Goal: Information Seeking & Learning: Learn about a topic

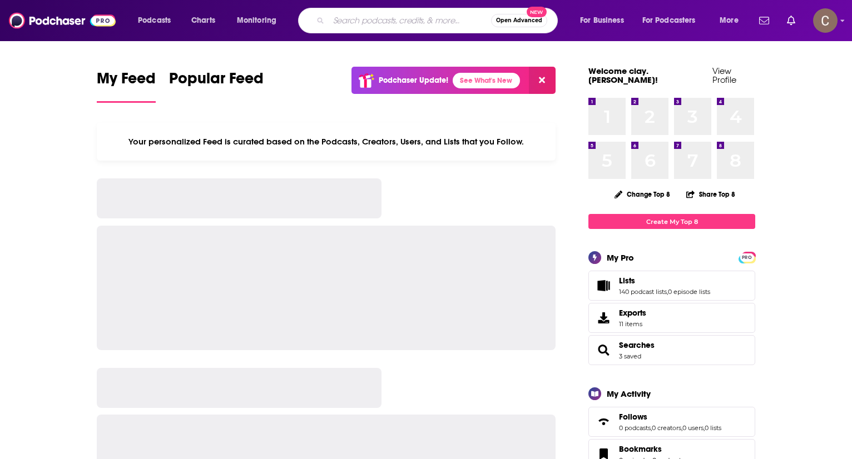
click at [422, 27] on input "Search podcasts, credits, & more..." at bounding box center [410, 21] width 162 height 18
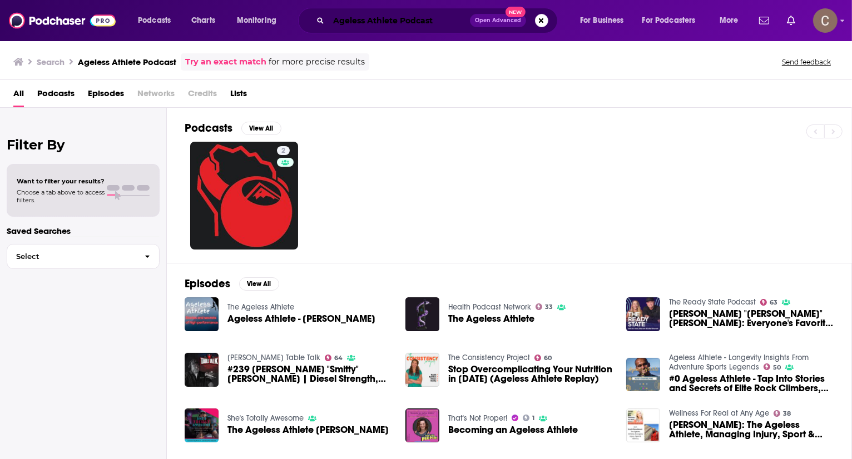
click at [450, 24] on input "Ageless Athlete Podcast" at bounding box center [399, 21] width 141 height 18
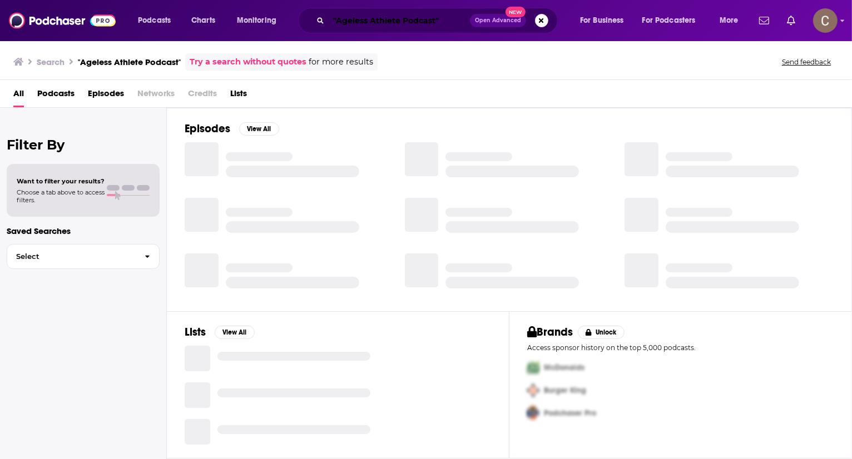
click at [417, 18] on input ""Ageless Athlete Podcast"" at bounding box center [399, 21] width 141 height 18
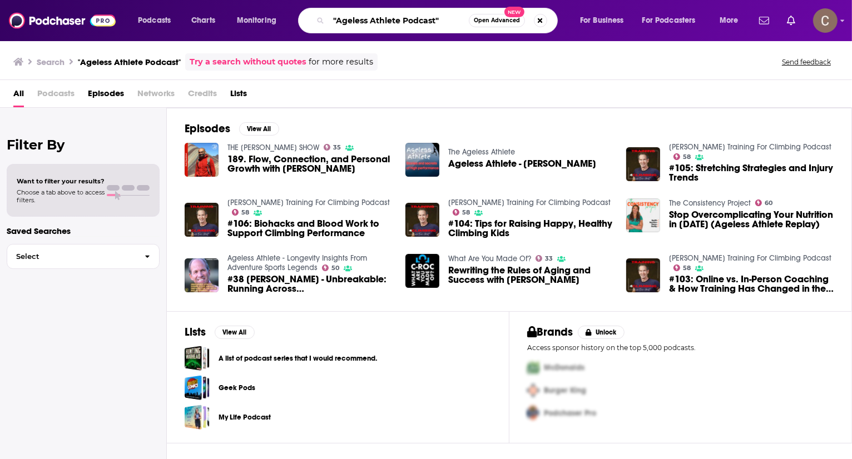
click at [417, 18] on input ""Ageless Athlete Podcast"" at bounding box center [399, 21] width 140 height 18
drag, startPoint x: 375, startPoint y: 180, endPoint x: 283, endPoint y: 169, distance: 92.9
click at [283, 169] on div "THE TRAVIS MACY SHOW 35 189. Flow, Connection, and Personal Growth with Kush Kh…" at bounding box center [288, 164] width 207 height 44
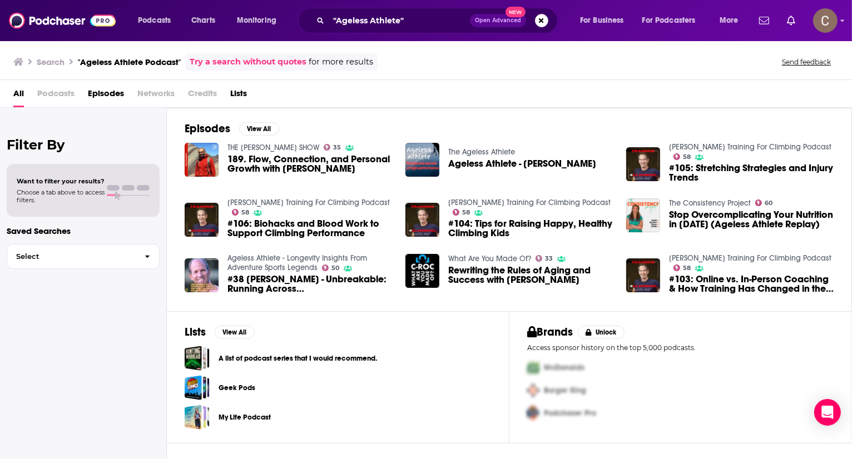
copy span "Kush Khandelwal"
click at [371, 26] on input ""Ageless Athlete"" at bounding box center [399, 21] width 141 height 18
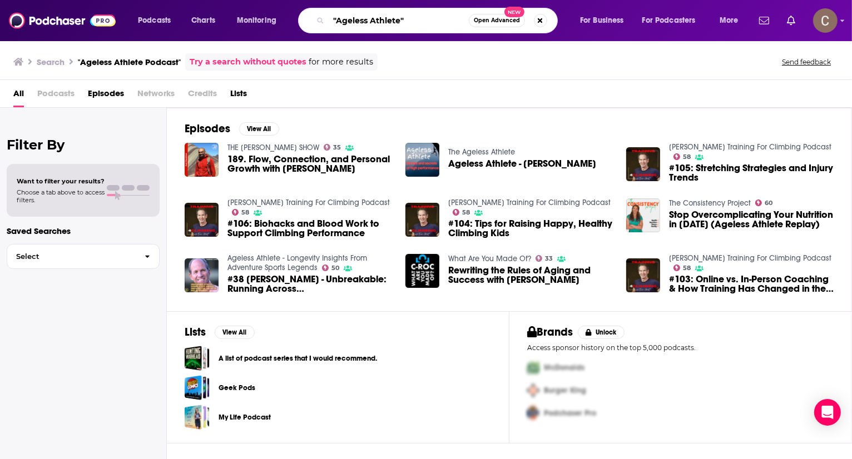
click at [371, 24] on input ""Ageless Athlete"" at bounding box center [399, 21] width 140 height 18
paste input "Kush Khandelwal"
type input "Kush Khandelwal"
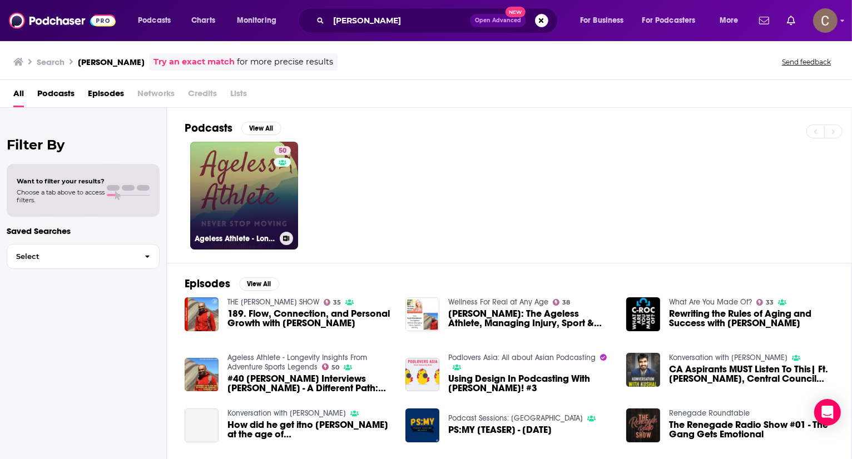
click at [242, 170] on link "50 Ageless Athlete - Longevity Insights From Adventure Sports Legends" at bounding box center [244, 196] width 108 height 108
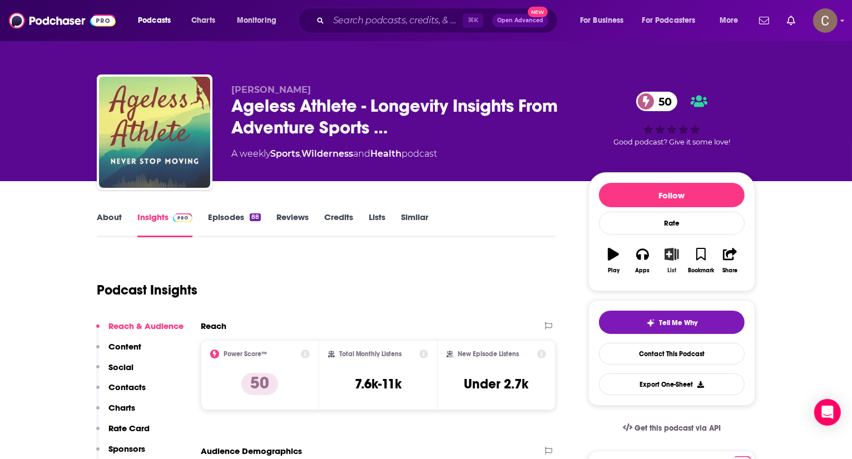
click at [667, 255] on icon "button" at bounding box center [672, 254] width 14 height 12
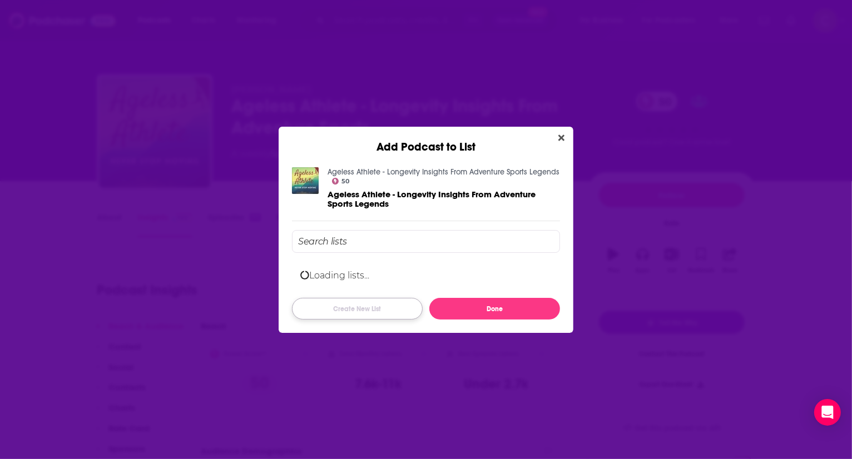
click at [336, 308] on button "Create New List" at bounding box center [357, 309] width 131 height 22
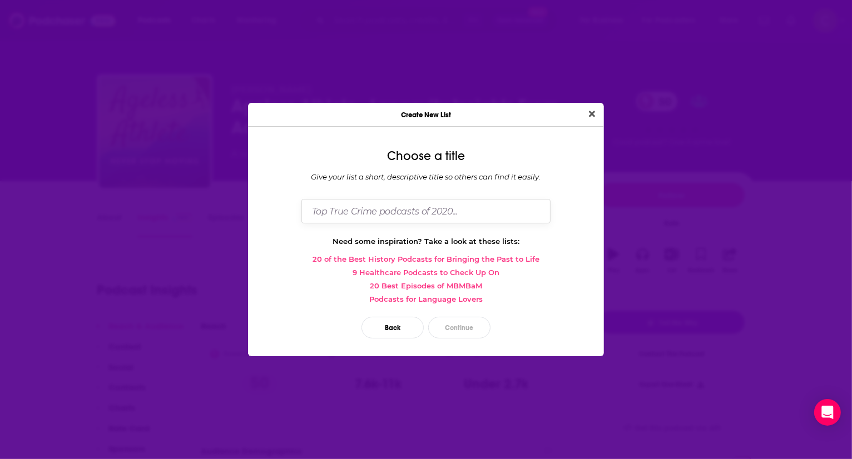
click at [347, 215] on input "Dialog" at bounding box center [425, 211] width 249 height 24
type input "PM-Dallas"
click at [584, 107] on button "Close" at bounding box center [591, 114] width 15 height 14
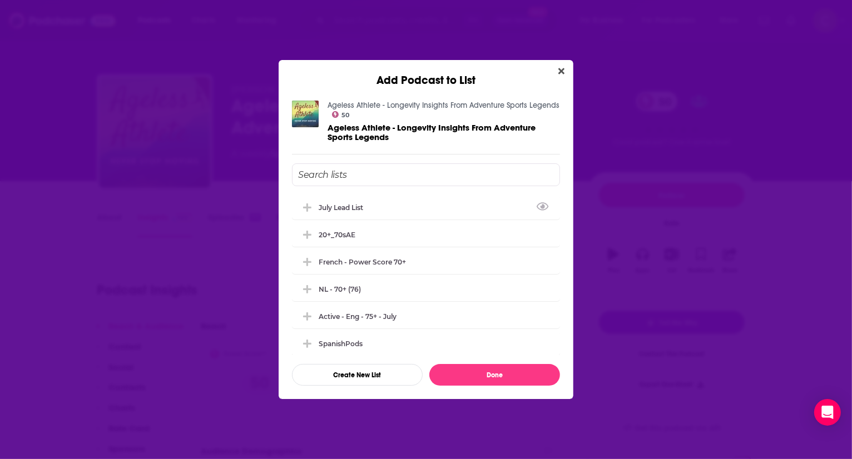
click at [389, 175] on input "Add Podcast To List" at bounding box center [426, 174] width 268 height 23
type input "P"
click at [354, 378] on button "Create New List" at bounding box center [357, 375] width 131 height 22
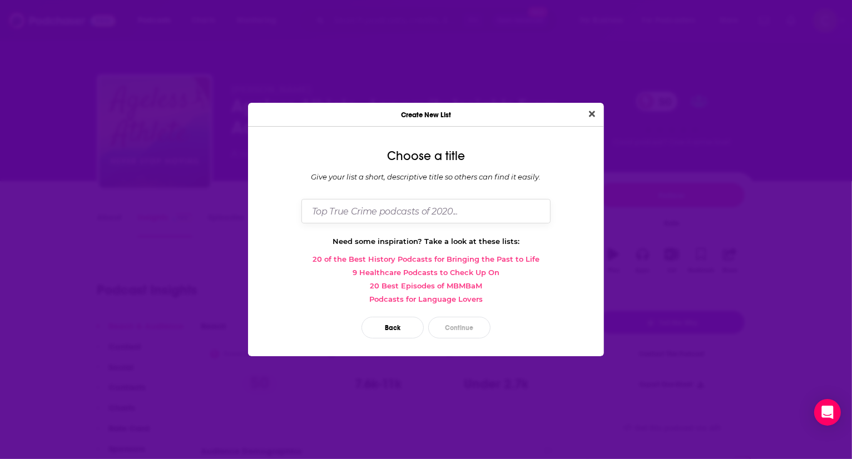
click at [389, 216] on input "Dialog" at bounding box center [425, 211] width 249 height 24
type input "PM-Dallas"
click at [584, 107] on button "Close" at bounding box center [591, 114] width 15 height 14
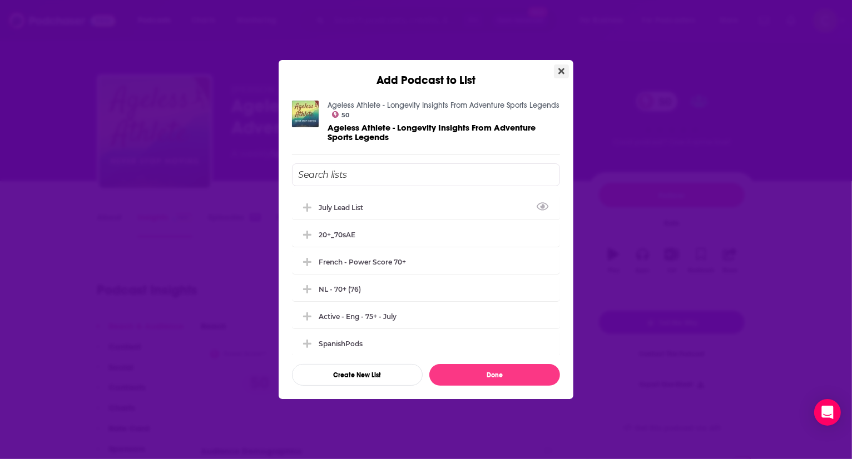
click at [560, 71] on icon "Close" at bounding box center [561, 71] width 6 height 6
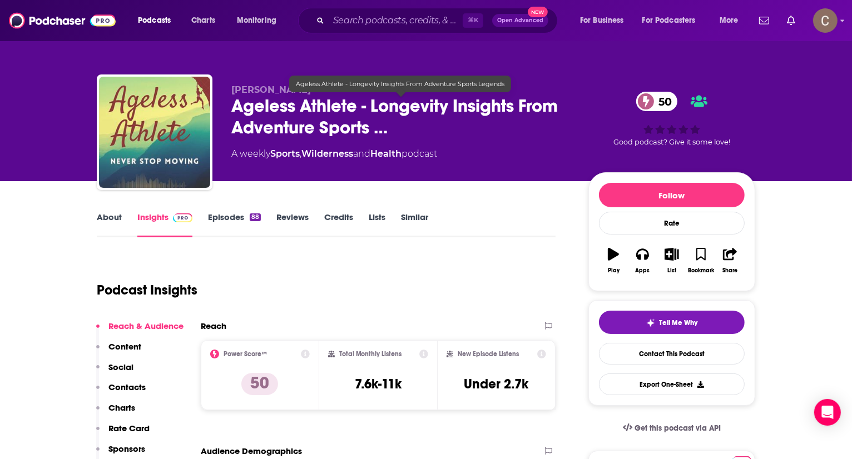
click at [521, 153] on div "A weekly Sports , Wilderness and Health podcast" at bounding box center [400, 153] width 339 height 13
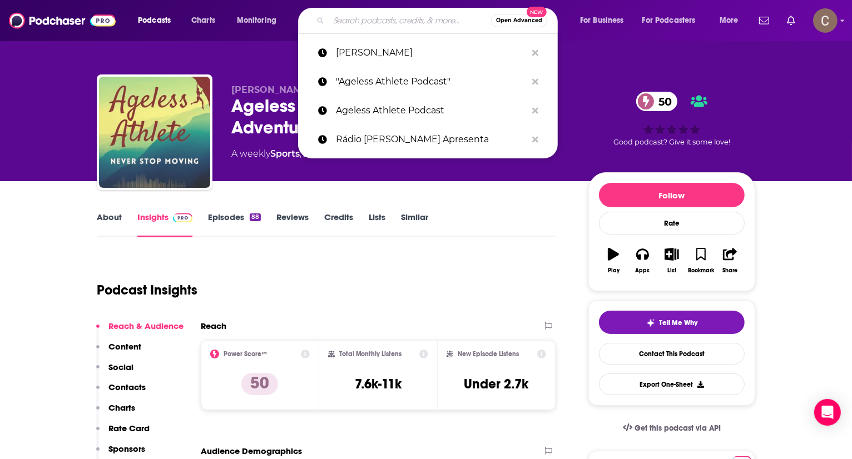
click at [384, 22] on input "Search podcasts, credits, & more..." at bounding box center [410, 21] width 162 height 18
paste input "Aging with Grace & Style"
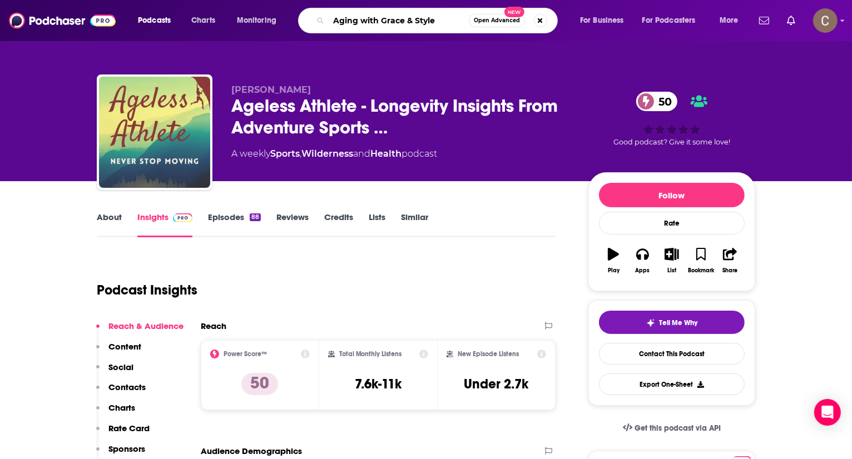
type input "Aging with Grace & Style"
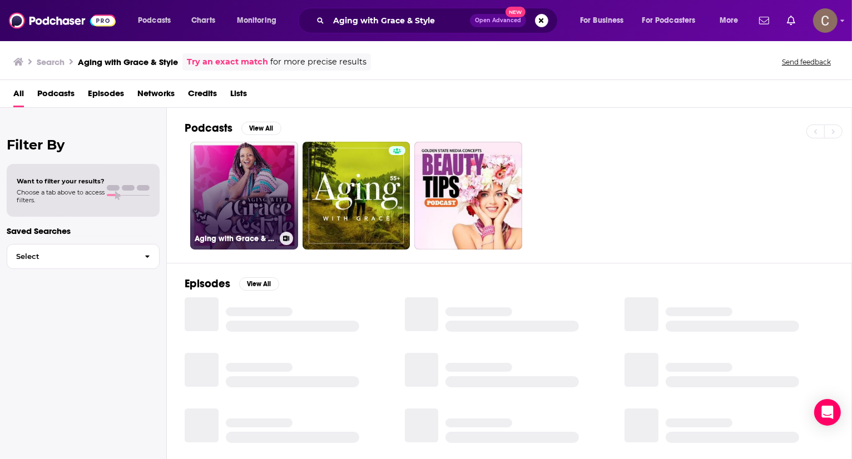
click at [238, 170] on link "Aging with Grace & Style" at bounding box center [244, 196] width 108 height 108
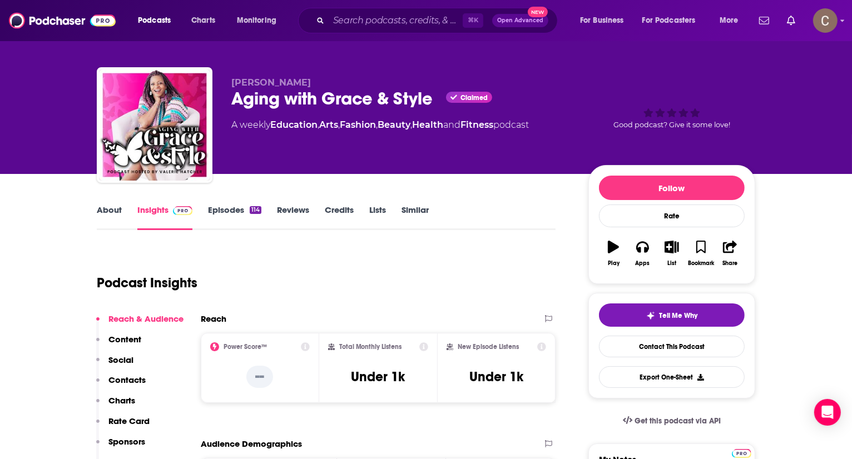
scroll to position [8, 0]
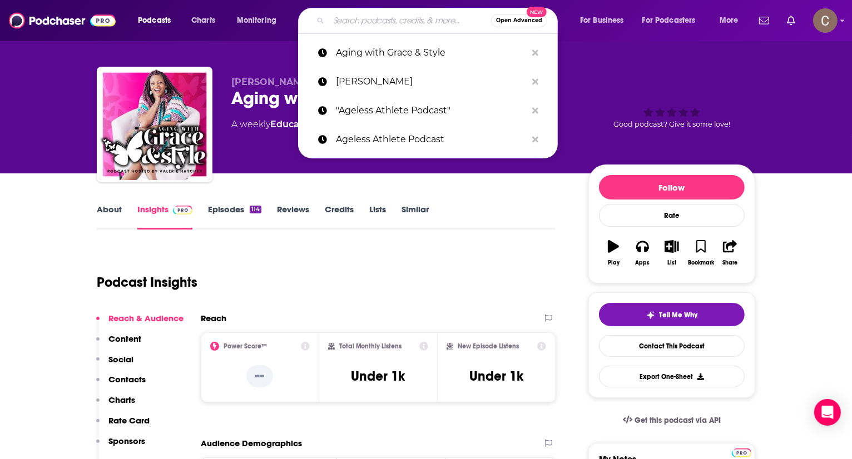
click at [384, 15] on input "Search podcasts, credits, & more..." at bounding box center [410, 21] width 162 height 18
paste input "American Afterlife Podcast"
type input "American Afterlife Podcast"
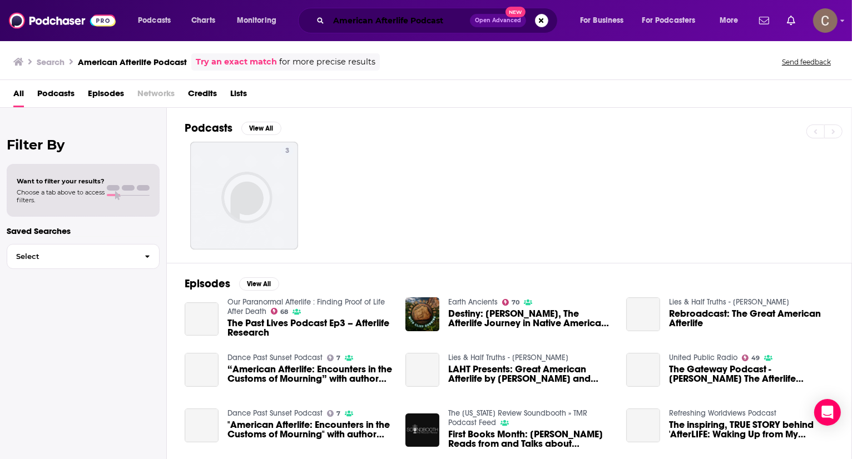
click at [426, 24] on input "American Afterlife Podcast" at bounding box center [399, 21] width 141 height 18
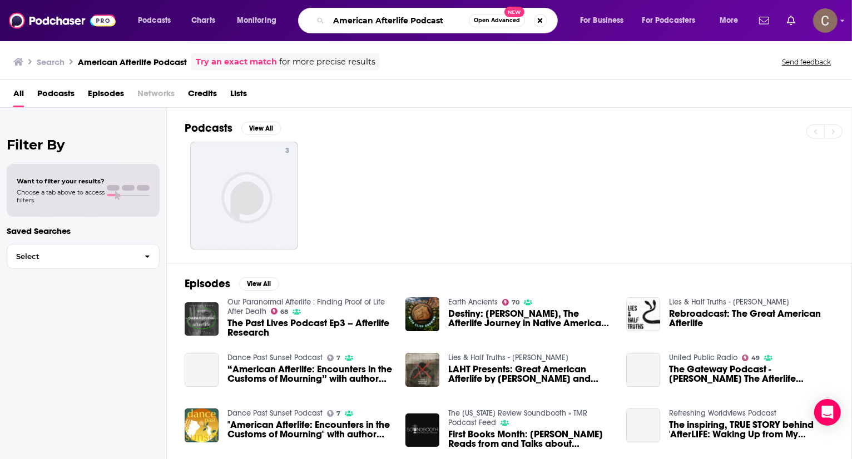
click at [426, 24] on input "American Afterlife Podcast" at bounding box center [399, 21] width 140 height 18
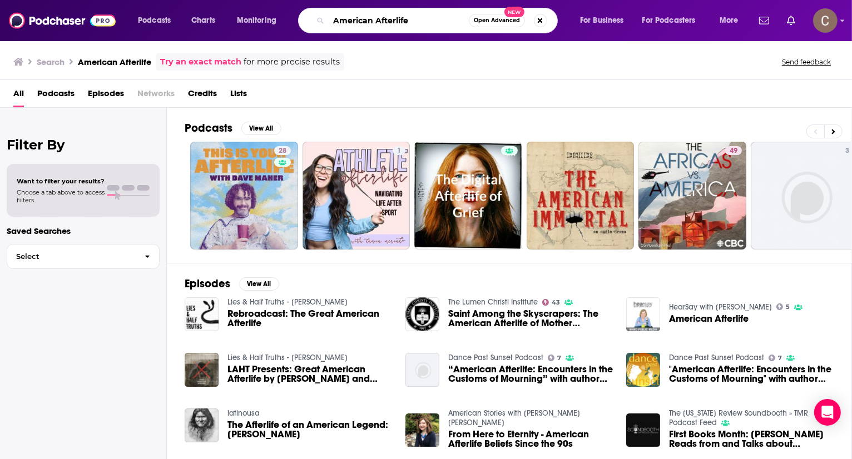
click at [419, 17] on input "American Afterlife" at bounding box center [399, 21] width 140 height 18
type input ""American Afterlife""
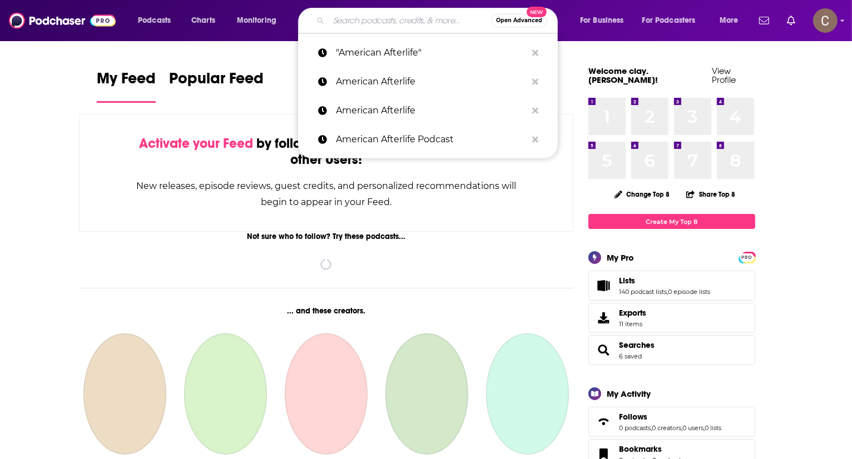
click at [402, 21] on input "Search podcasts, credits, & more..." at bounding box center [410, 21] width 162 height 18
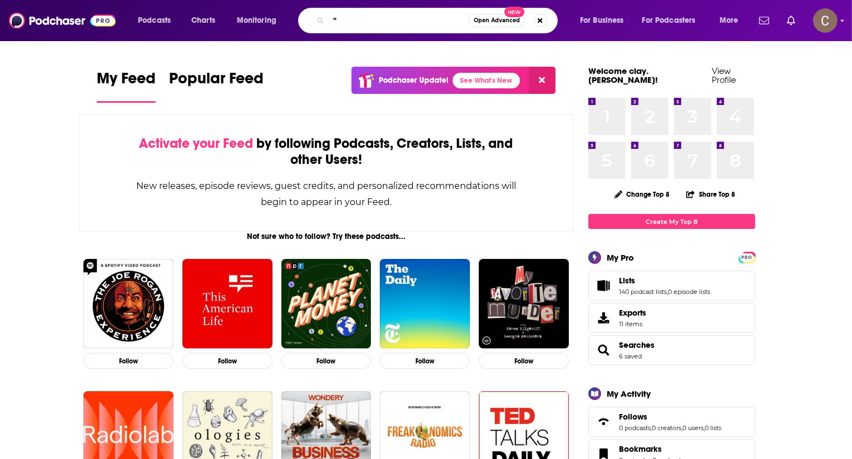
paste input "History As It Happens"
type input ""History As It Happens"
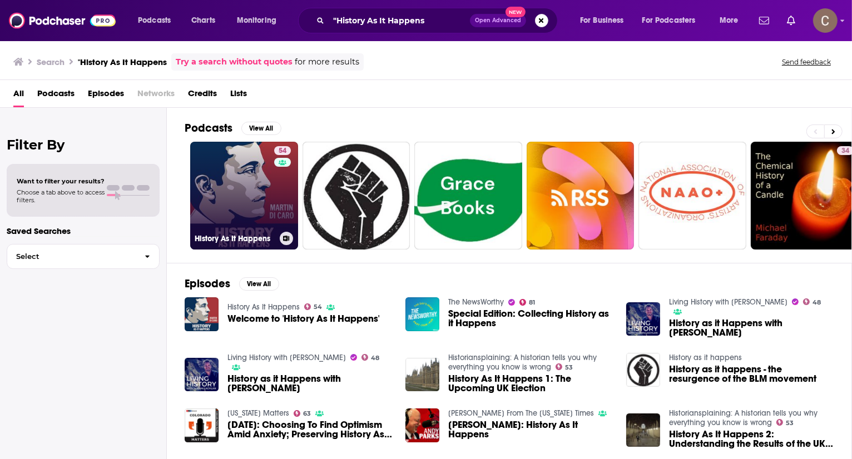
click at [235, 176] on link "54 History As It Happens" at bounding box center [244, 196] width 108 height 108
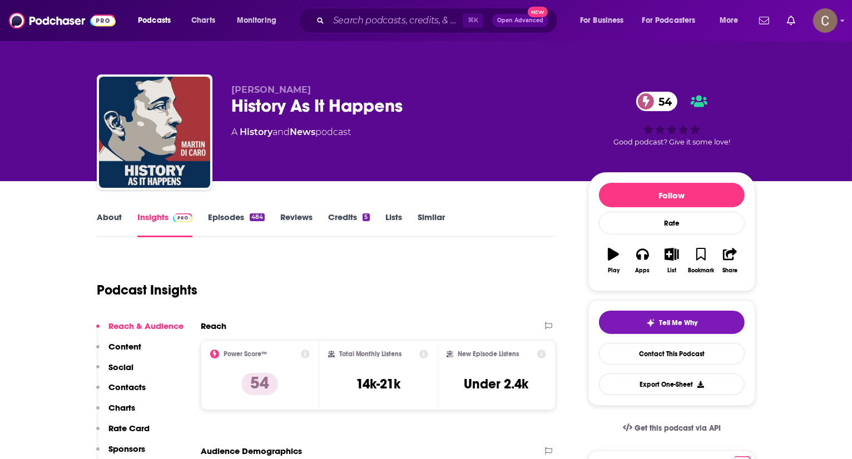
click at [228, 223] on link "Episodes 484" at bounding box center [236, 225] width 57 height 26
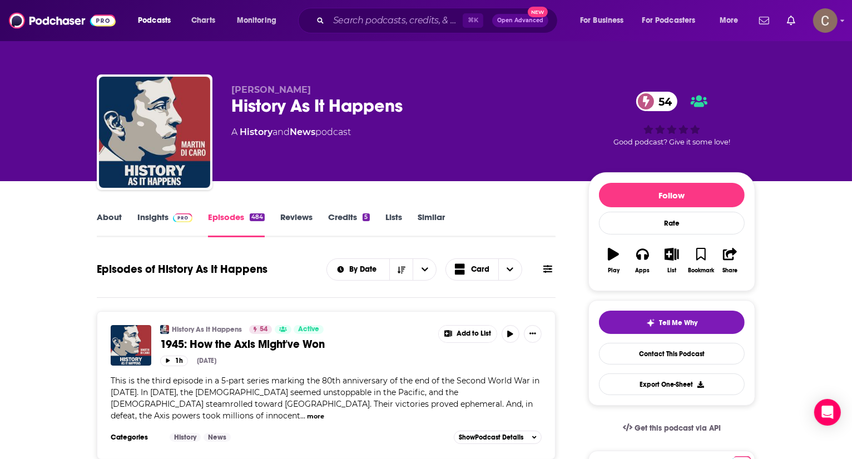
drag, startPoint x: 322, startPoint y: 93, endPoint x: 230, endPoint y: 92, distance: 92.3
click at [230, 92] on div "[PERSON_NAME] History As It Happens 54 A History and News podcast 54 Good podca…" at bounding box center [426, 134] width 658 height 120
copy span "[PERSON_NAME]"
click at [370, 28] on input "Search podcasts, credits, & more..." at bounding box center [396, 21] width 134 height 18
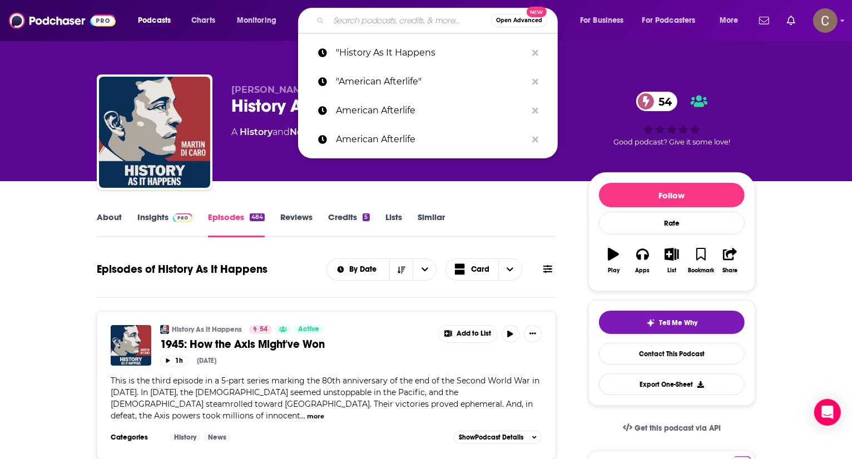
click at [351, 21] on input "Search podcasts, credits, & more..." at bounding box center [410, 21] width 162 height 18
paste input "BEMA Discipleship"
type input "BEMA Discipleship"
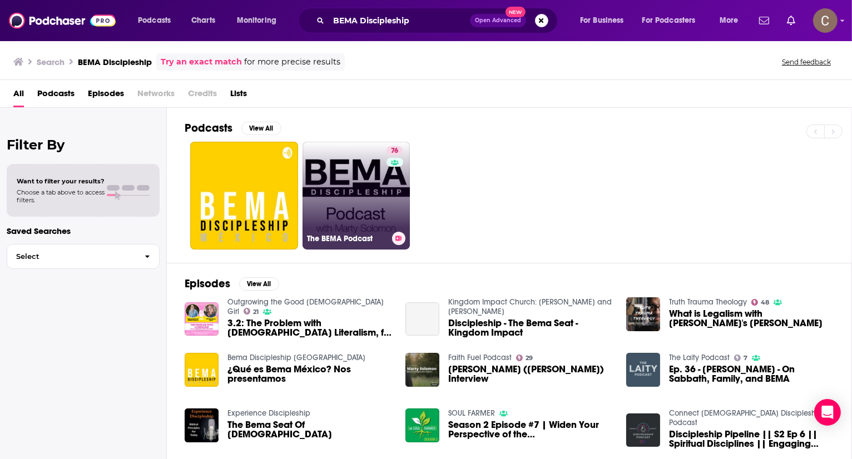
click at [339, 192] on link "76 The BEMA Podcast" at bounding box center [356, 196] width 108 height 108
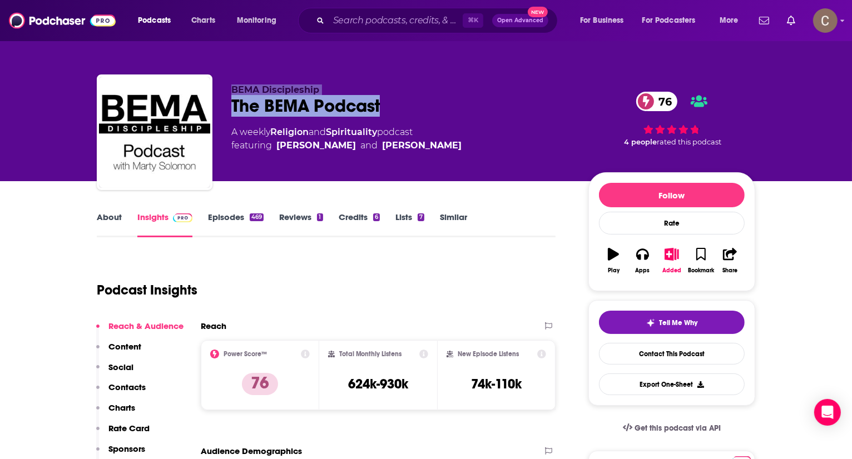
drag, startPoint x: 384, startPoint y: 99, endPoint x: 227, endPoint y: 95, distance: 157.4
click at [227, 94] on div "BEMA Discipleship The BEMA Podcast 76 A weekly Religion and Spirituality podcas…" at bounding box center [426, 134] width 658 height 120
copy div "BEMA Discipleship The BEMA Podcast"
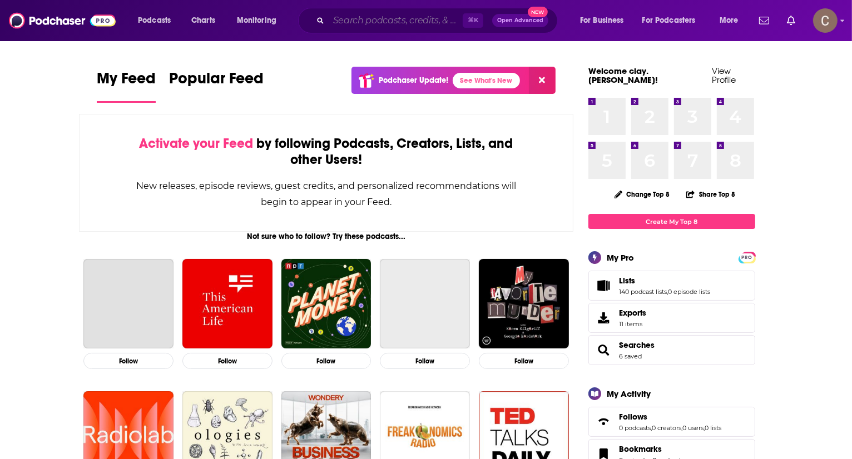
click at [394, 22] on input "Search podcasts, credits, & more..." at bounding box center [396, 21] width 134 height 18
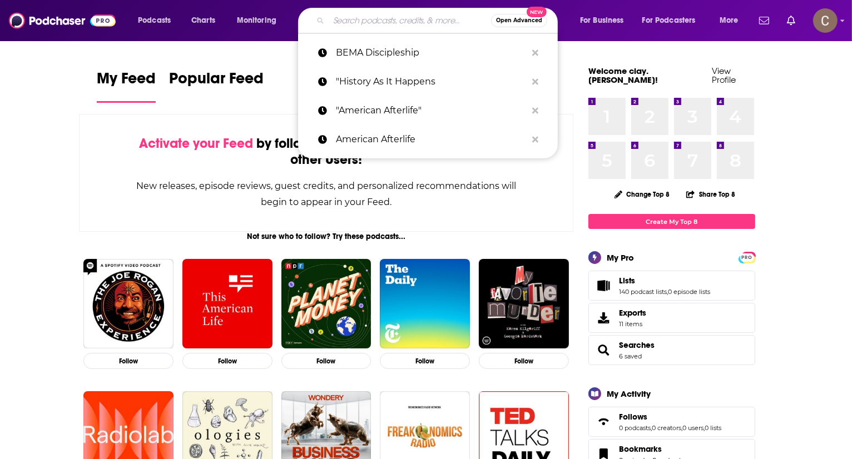
paste input "Podcaster Podcaster Con Exceso de Equipaje"
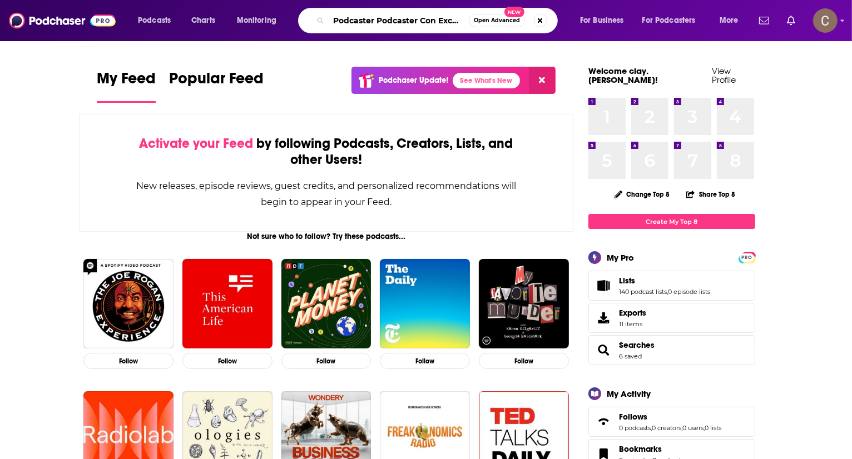
drag, startPoint x: 367, startPoint y: 22, endPoint x: 266, endPoint y: 9, distance: 102.0
click at [264, 10] on div "Podcasts Charts Monitoring Podcaster Podcaster Con Exceso de Equipaje Open Adva…" at bounding box center [439, 21] width 619 height 26
type input "Con Exceso de Equipaje"
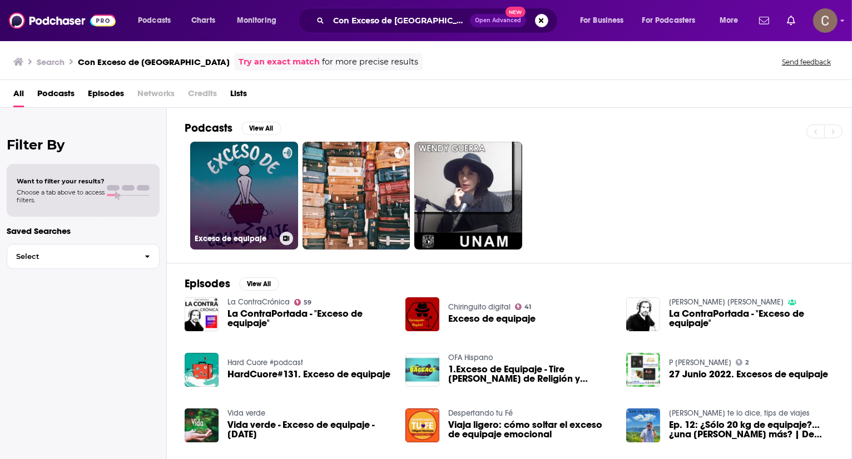
click at [264, 185] on link "Exceso de equipaje" at bounding box center [244, 196] width 108 height 108
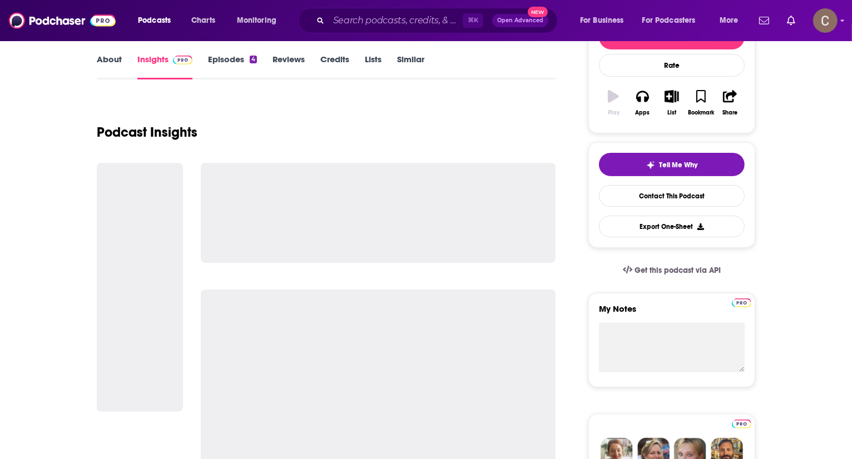
scroll to position [164, 0]
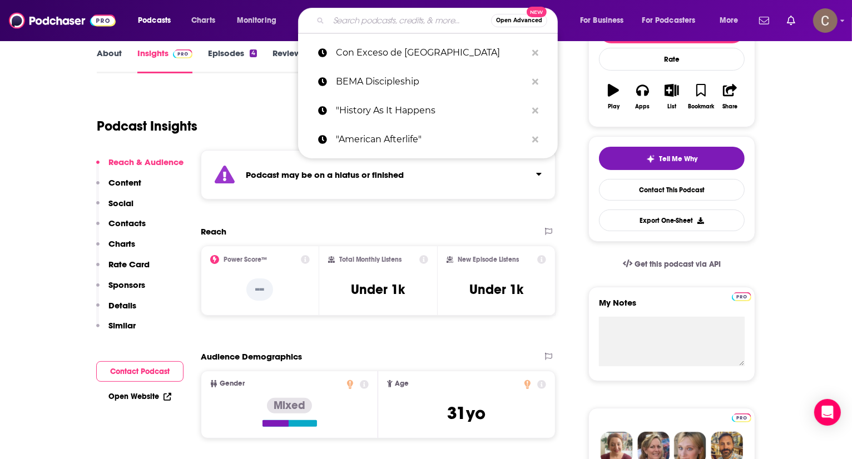
click at [351, 27] on input "Search podcasts, credits, & more..." at bounding box center [410, 21] width 162 height 18
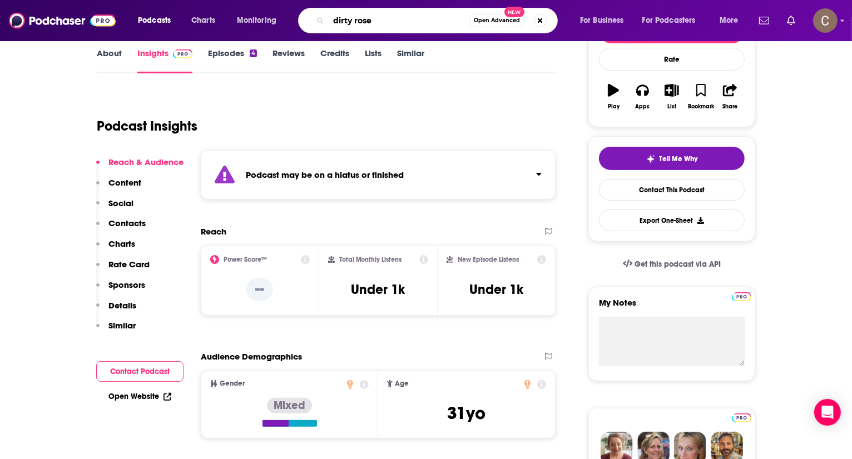
type input "dirty roses"
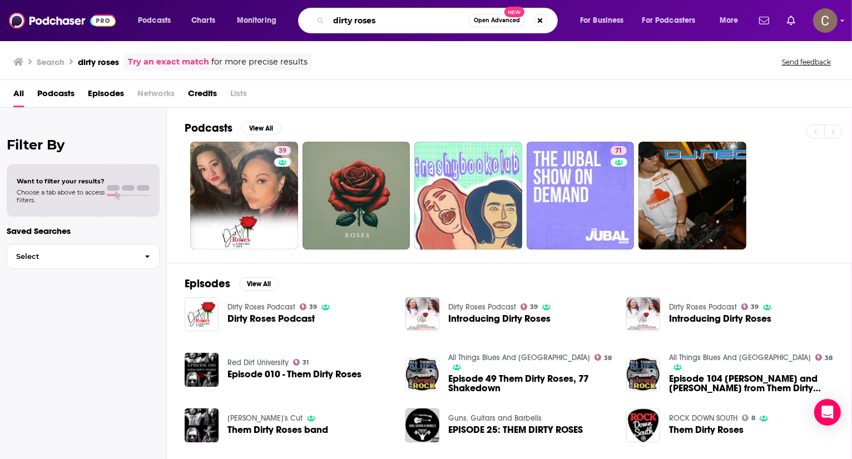
click at [434, 26] on input "dirty roses" at bounding box center [399, 21] width 140 height 18
click at [432, 24] on input "dirty roses" at bounding box center [399, 21] width 140 height 18
paste input "Final Days On Earth with Claire St. Amant"
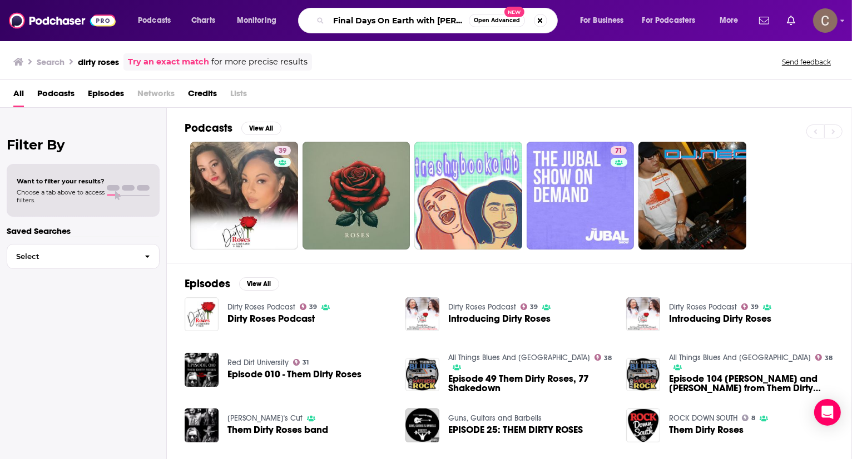
scroll to position [0, 38]
type input "Final Days On Earth with Claire St. Amant"
